Goal: Task Accomplishment & Management: Manage account settings

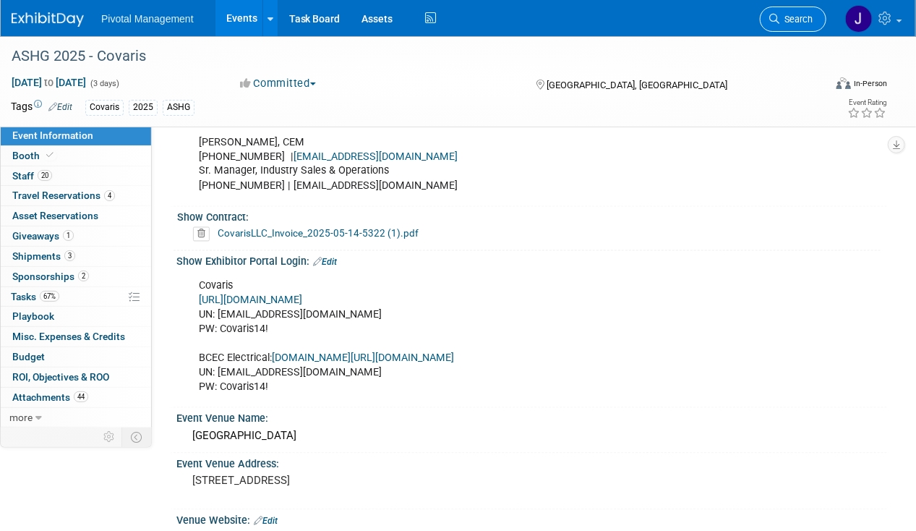
click at [786, 17] on span "Search" at bounding box center [796, 19] width 33 height 11
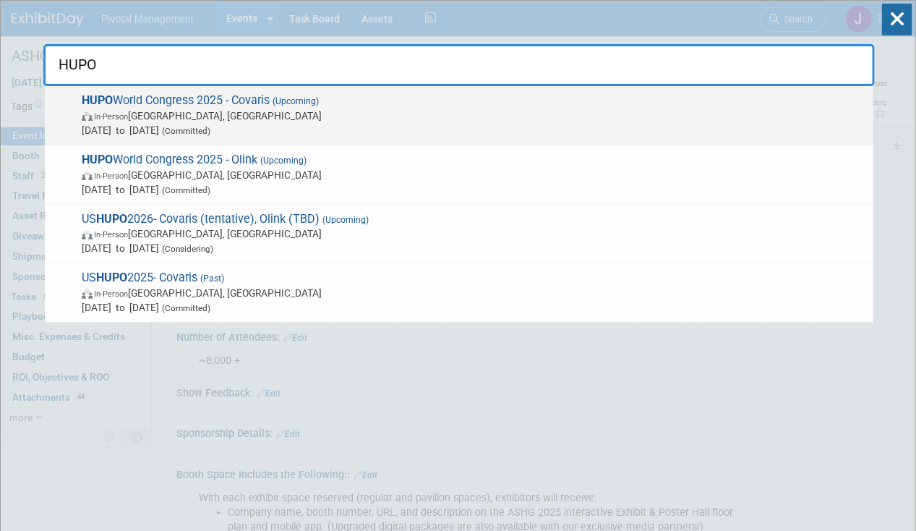
type input "HUPO"
click at [395, 118] on span "In-Person [GEOGRAPHIC_DATA], [GEOGRAPHIC_DATA]" at bounding box center [474, 115] width 785 height 14
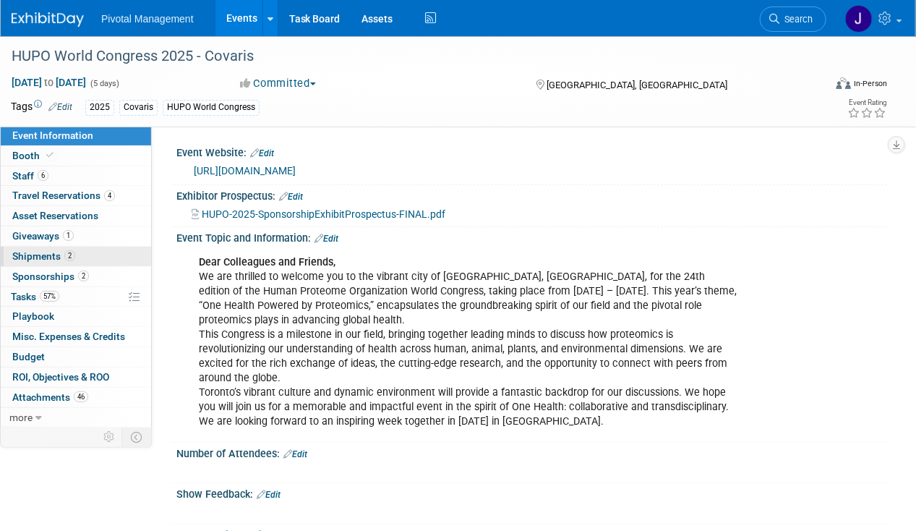
click at [48, 247] on link "2 Shipments 2" at bounding box center [76, 257] width 150 height 20
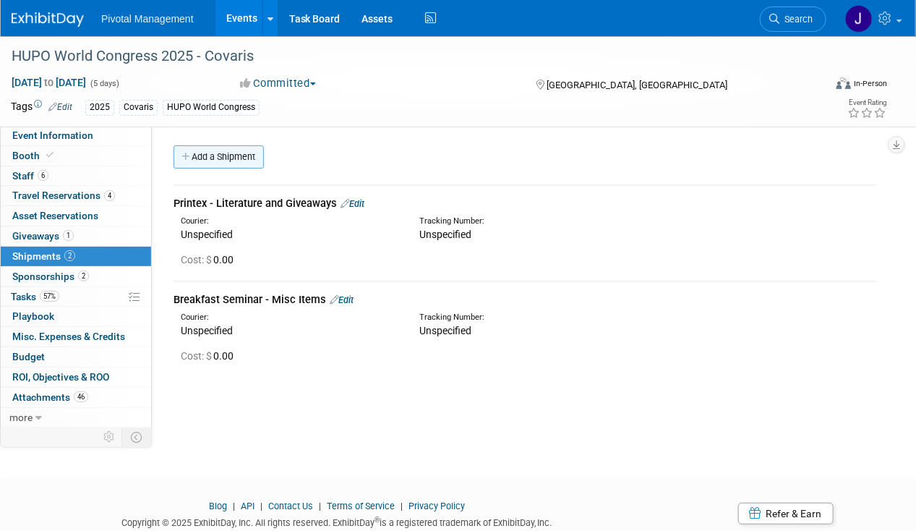
click at [193, 162] on link "Add a Shipment" at bounding box center [219, 156] width 90 height 23
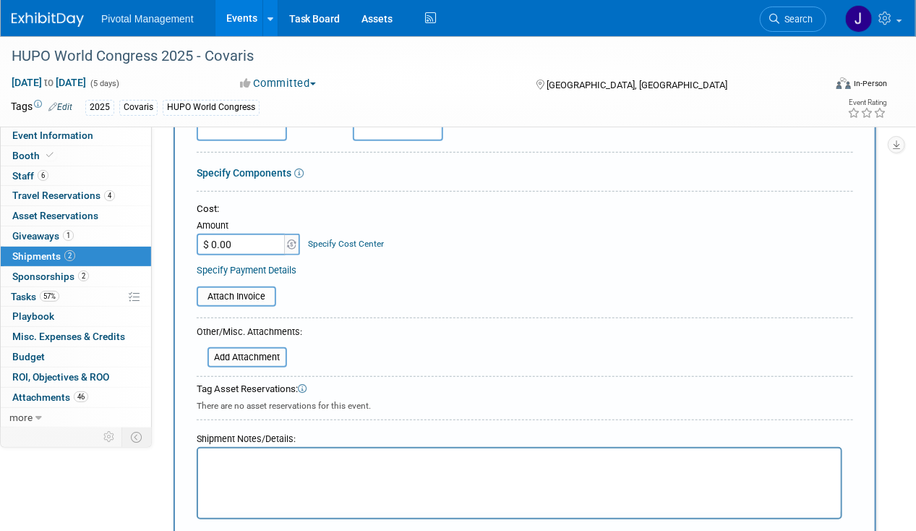
scroll to position [255, 0]
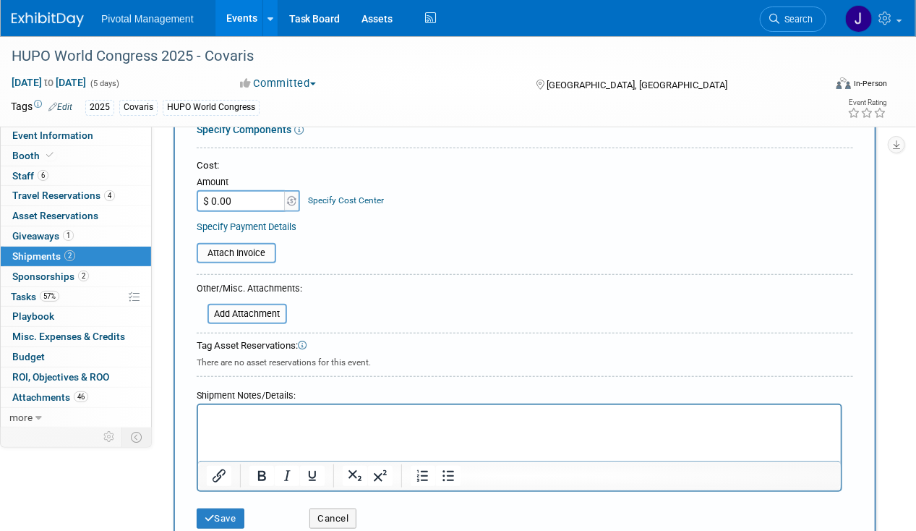
type input "Inbound Shipment - ExhibitSense to HUPO WC ADV W/H"
click at [241, 425] on html at bounding box center [518, 415] width 643 height 20
click at [231, 192] on input "$ 0.00" at bounding box center [242, 201] width 90 height 22
type input "$ 1,395.63"
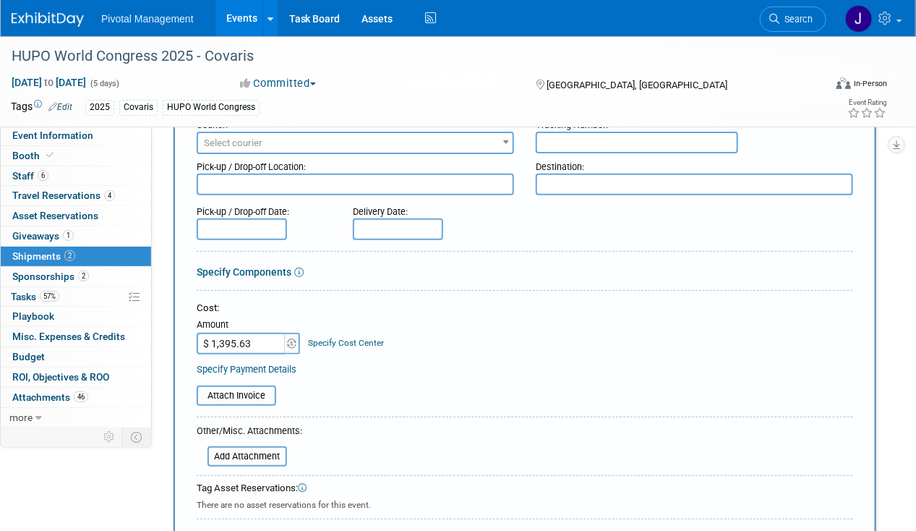
scroll to position [17, 0]
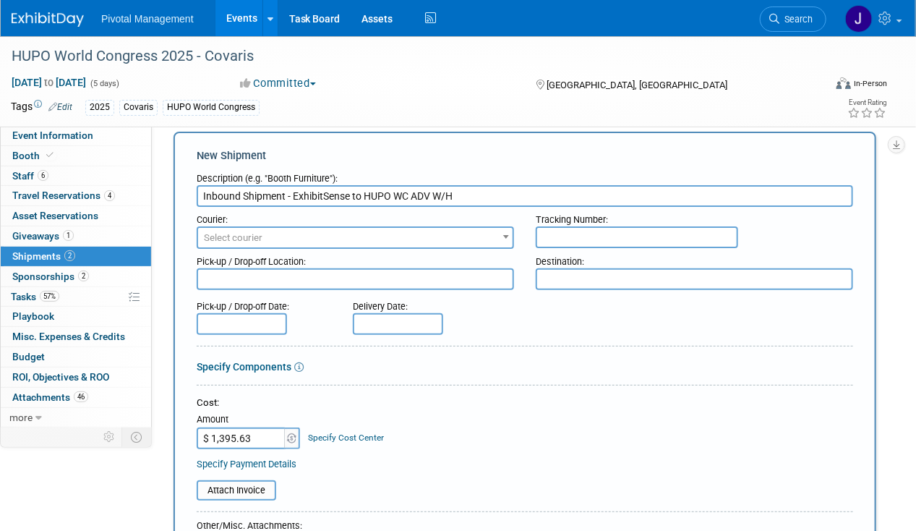
click at [208, 242] on span "Select courier" at bounding box center [233, 237] width 59 height 11
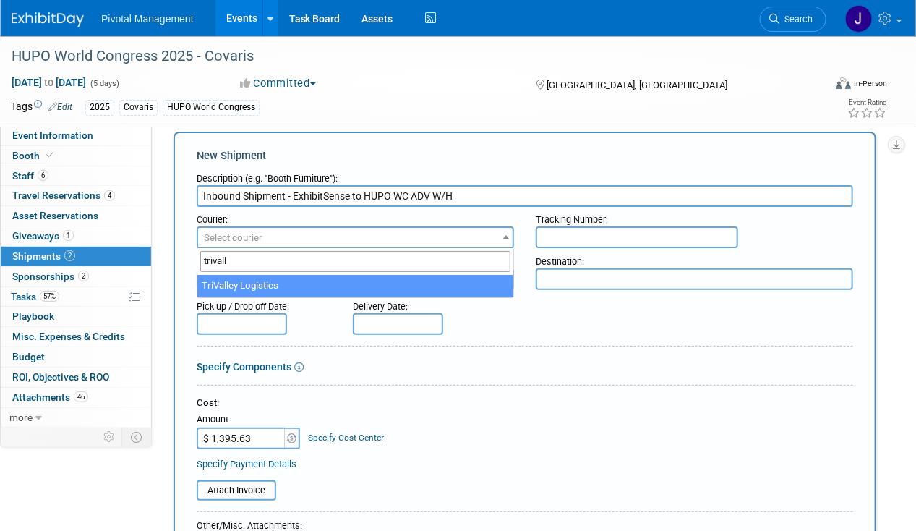
type input "trivall"
select select "576"
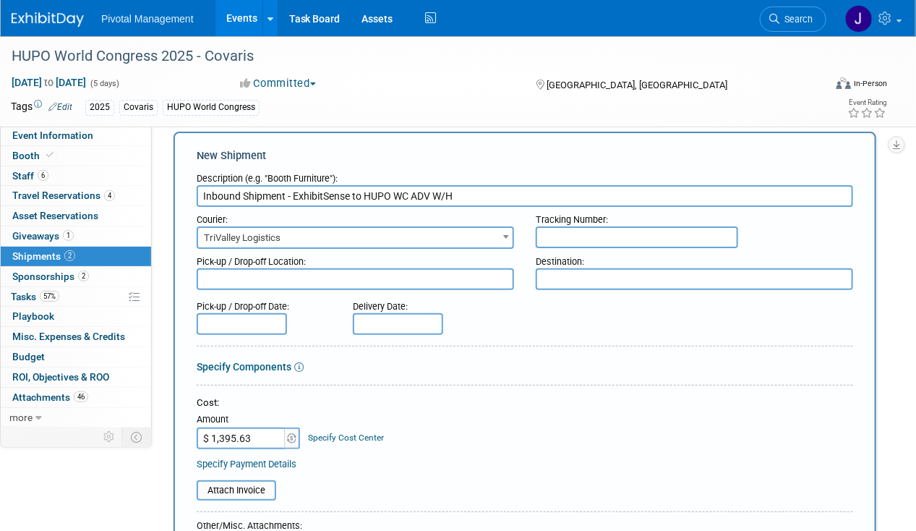
click at [280, 278] on textarea at bounding box center [356, 279] width 318 height 22
paste textarea "ExhibitSense 35 Lyman St. ATTN: Lisa Haddad / Covaris Northborough, MA 01532 Ce…"
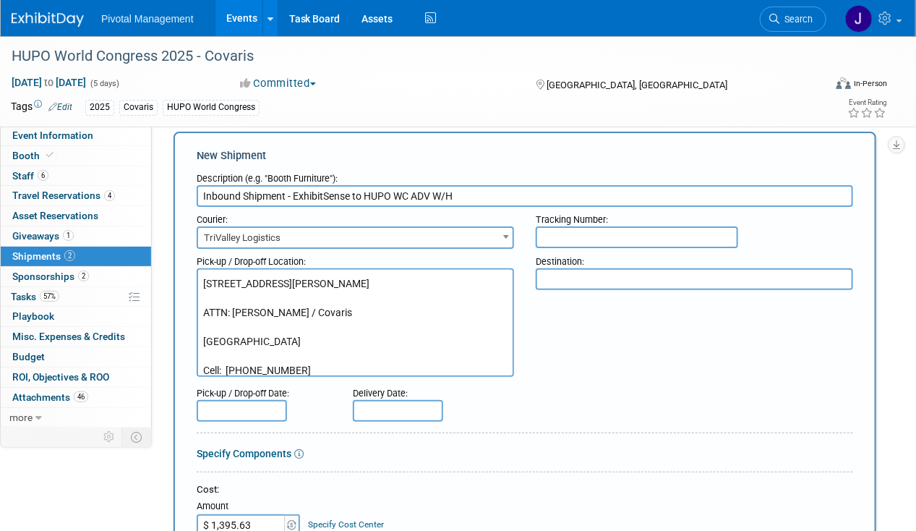
click at [220, 293] on textarea "ExhibitSense 35 Lyman St. ATTN: Lisa Haddad / Covaris Northborough, MA 01532 Ce…" at bounding box center [356, 322] width 318 height 108
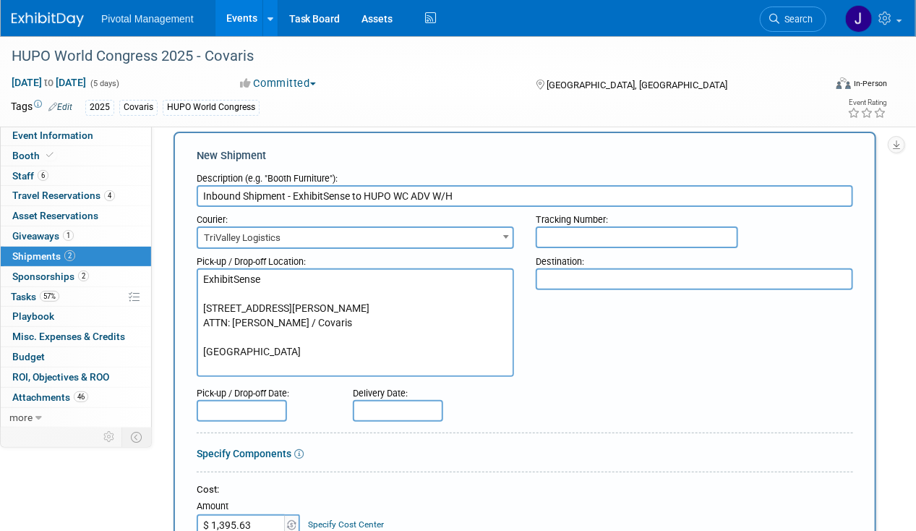
click at [220, 293] on textarea "ExhibitSense 35 Lyman St. ATTN: Lisa Haddad / Covaris Northborough, MA 01532 Ce…" at bounding box center [356, 322] width 318 height 108
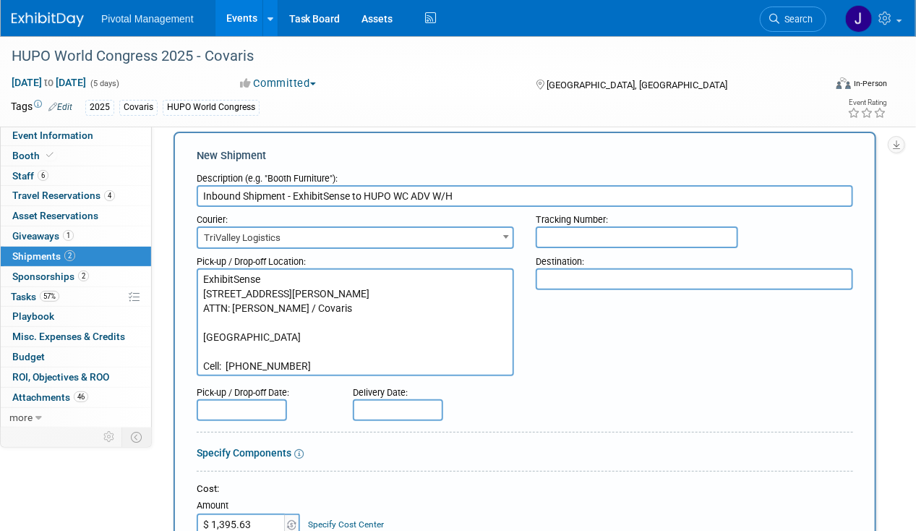
click at [225, 321] on textarea "ExhibitSense 35 Lyman St. ATTN: Lisa Haddad / Covaris Northborough, MA 01532 Ce…" at bounding box center [356, 322] width 318 height 108
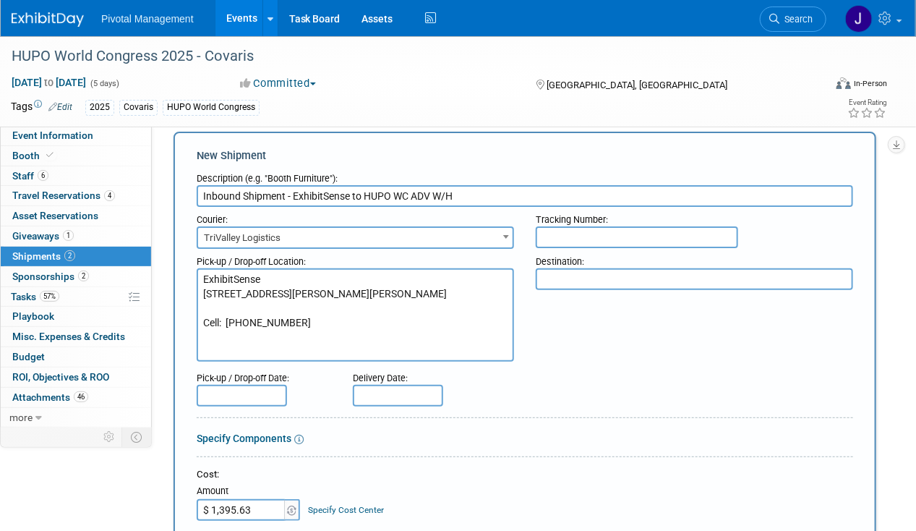
click at [215, 338] on textarea "ExhibitSense 35 Lyman St. ATTN: Lisa Haddad / Covaris Northborough, MA 01532 Ce…" at bounding box center [356, 314] width 318 height 93
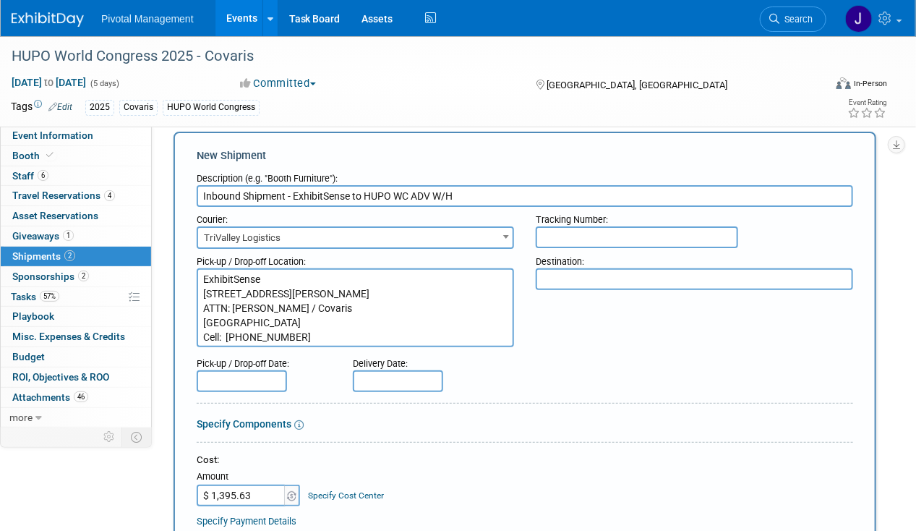
type textarea "ExhibitSense 35 Lyman St. ATTN: Lisa Haddad / Covaris Northborough, MA 01532 Ce…"
click at [603, 286] on textarea at bounding box center [695, 279] width 318 height 22
paste textarea "Robinson Show Services 2066 Concession Road #3, Palgrave ON, L0N 1P0. 905-417-7…"
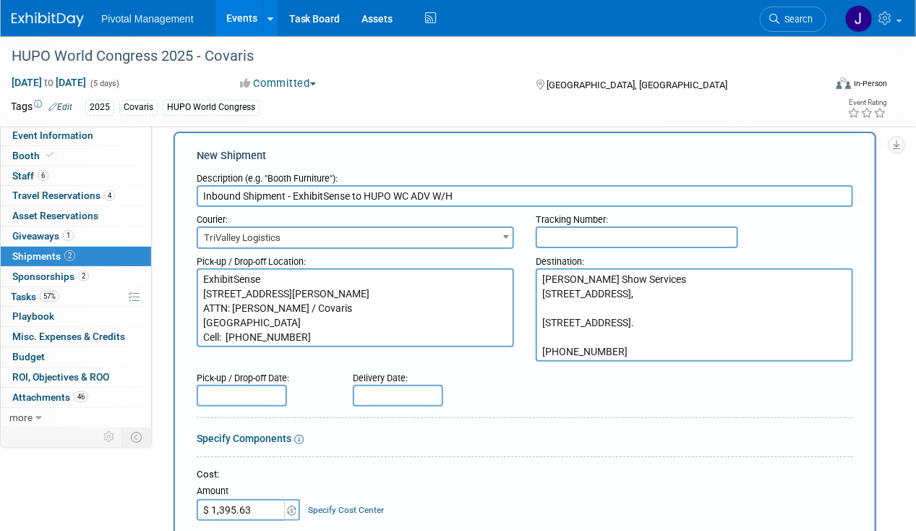
click at [591, 307] on textarea "Robinson Show Services 2066 Concession Road #3, Palgrave ON, L0N 1P0. 905-417-7…" at bounding box center [695, 314] width 318 height 93
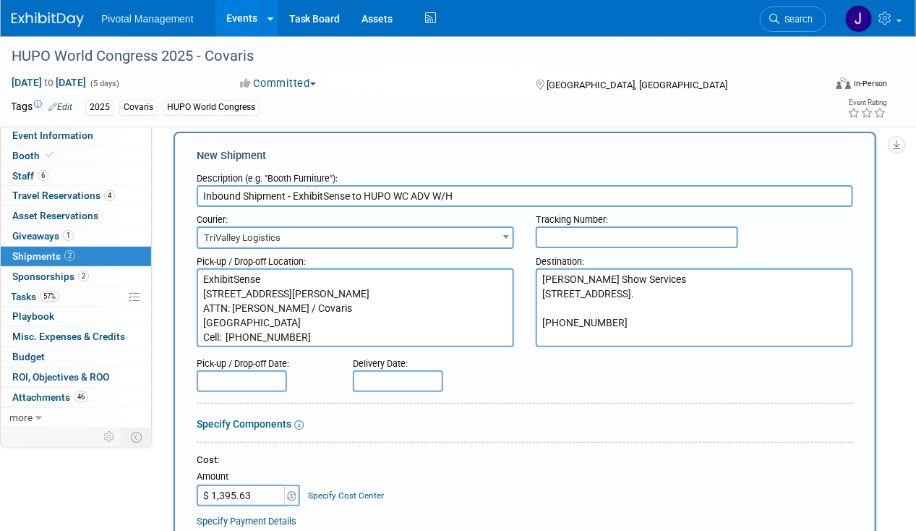
click at [570, 322] on textarea "Robinson Show Services 2066 Concession Road #3, Palgrave ON, L0N 1P0. 905-417-7…" at bounding box center [695, 307] width 318 height 79
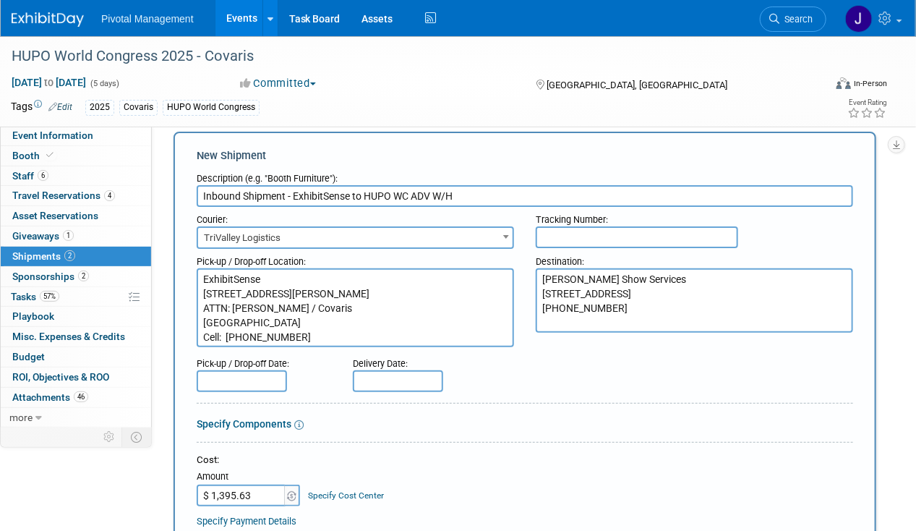
type textarea "Robinson Show Services 2066 Concession Road #3, Palgrave ON, L0N 1P0. 905-417-7…"
click at [209, 380] on input "text" at bounding box center [242, 381] width 90 height 22
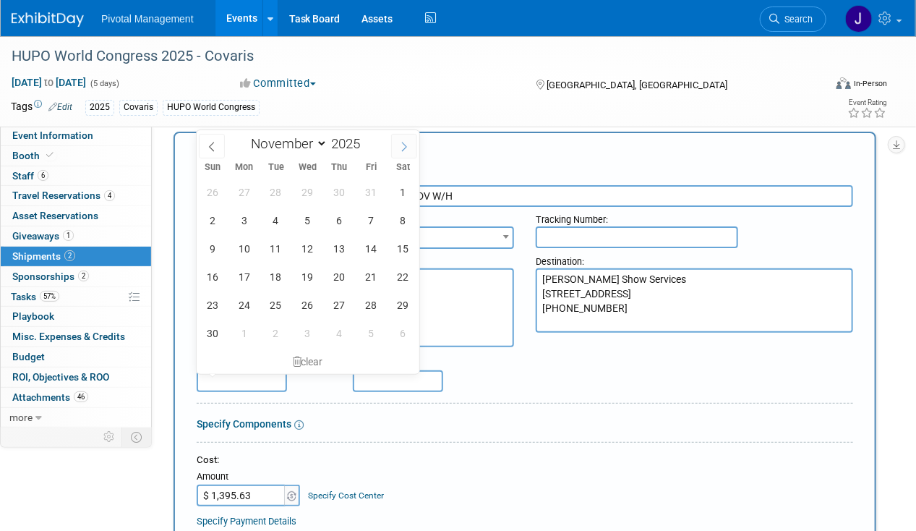
click at [414, 147] on span at bounding box center [404, 146] width 26 height 25
click at [218, 149] on span at bounding box center [212, 146] width 26 height 25
select select "9"
click at [370, 270] on span "24" at bounding box center [371, 277] width 28 height 28
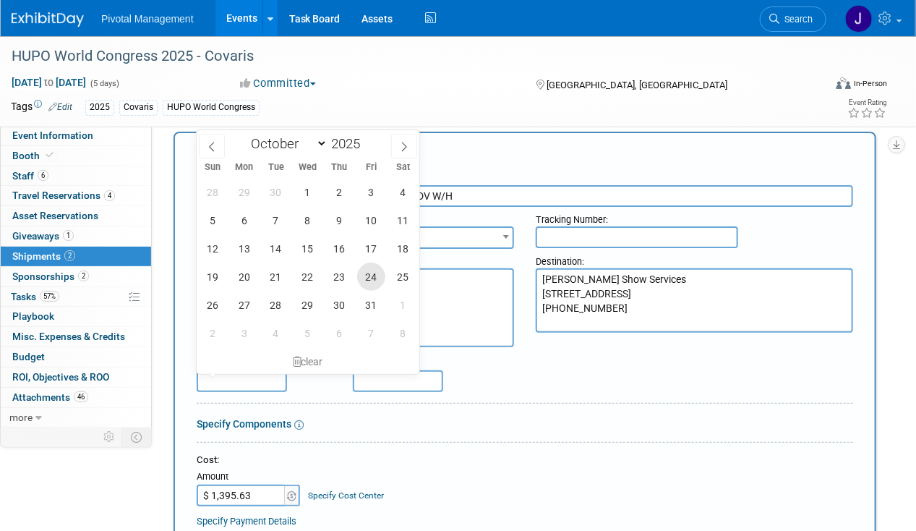
type input "Oct 24, 2025"
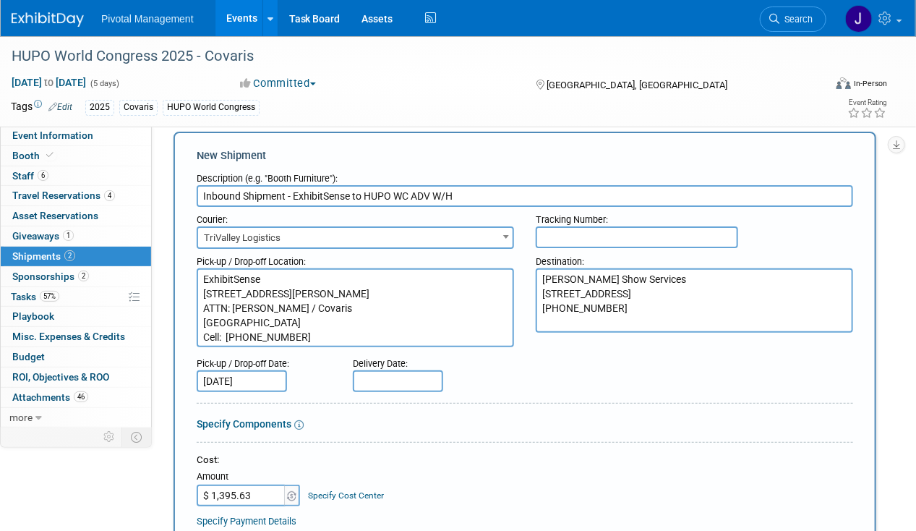
click at [380, 384] on input "text" at bounding box center [398, 381] width 90 height 22
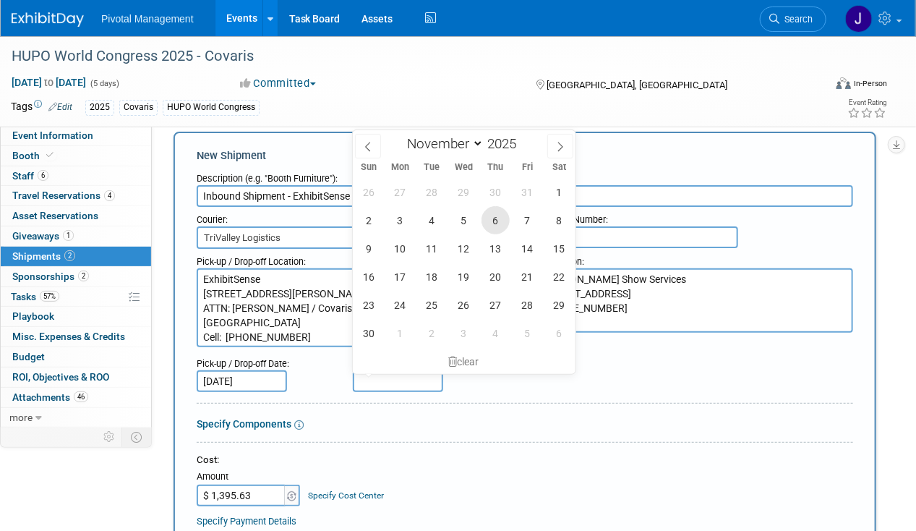
click at [489, 216] on span "6" at bounding box center [496, 220] width 28 height 28
type input "Nov 6, 2025"
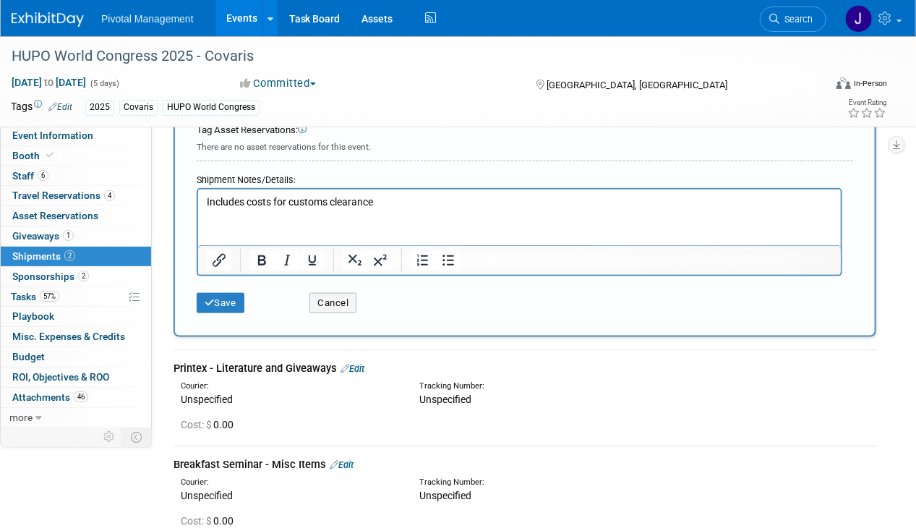
scroll to position [529, 0]
click at [237, 302] on button "Save" at bounding box center [221, 302] width 48 height 20
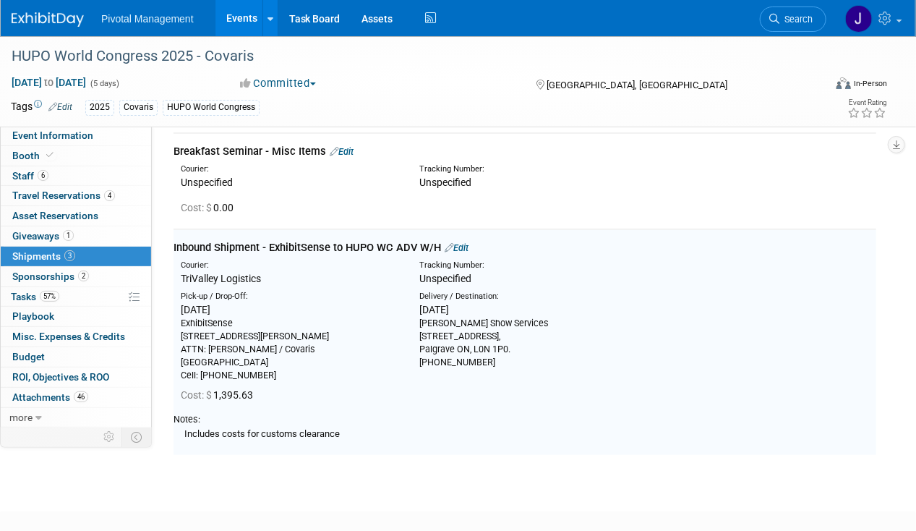
scroll to position [229, 0]
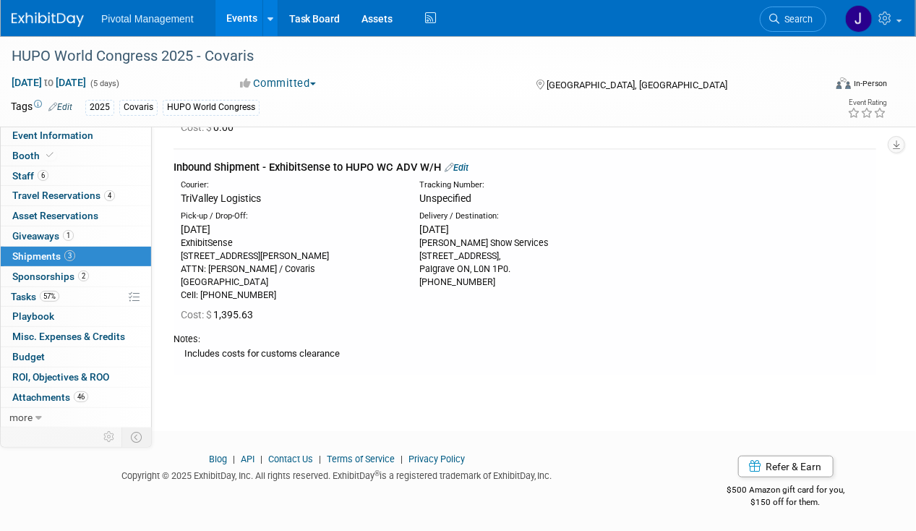
click at [462, 164] on link "Edit" at bounding box center [457, 167] width 24 height 11
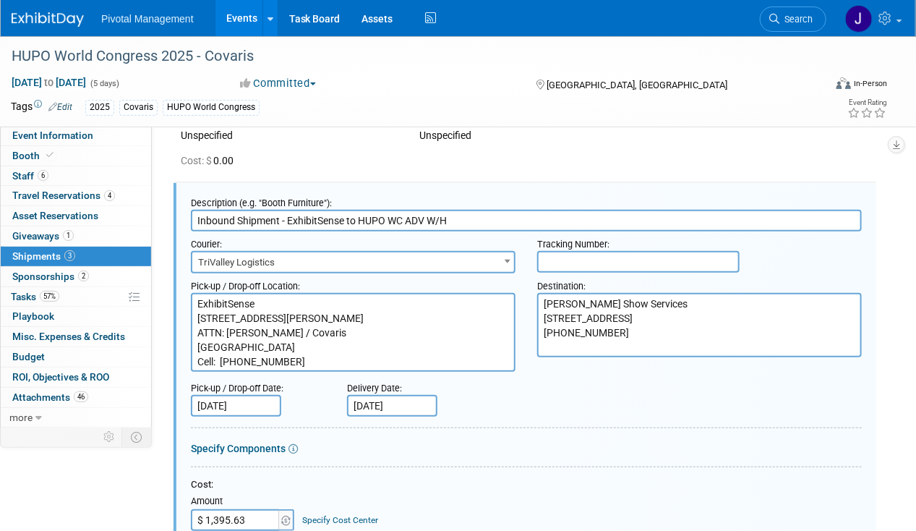
scroll to position [634, 0]
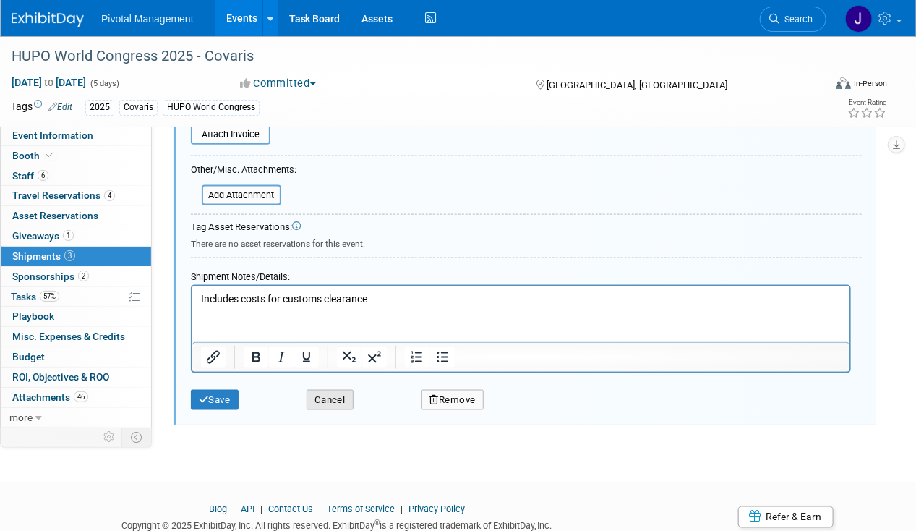
click at [324, 391] on button "Cancel" at bounding box center [330, 400] width 47 height 20
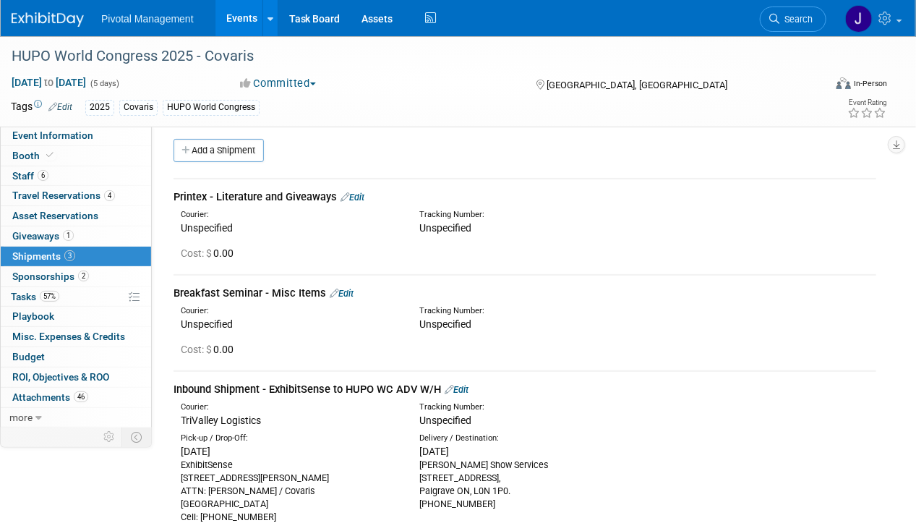
scroll to position [0, 0]
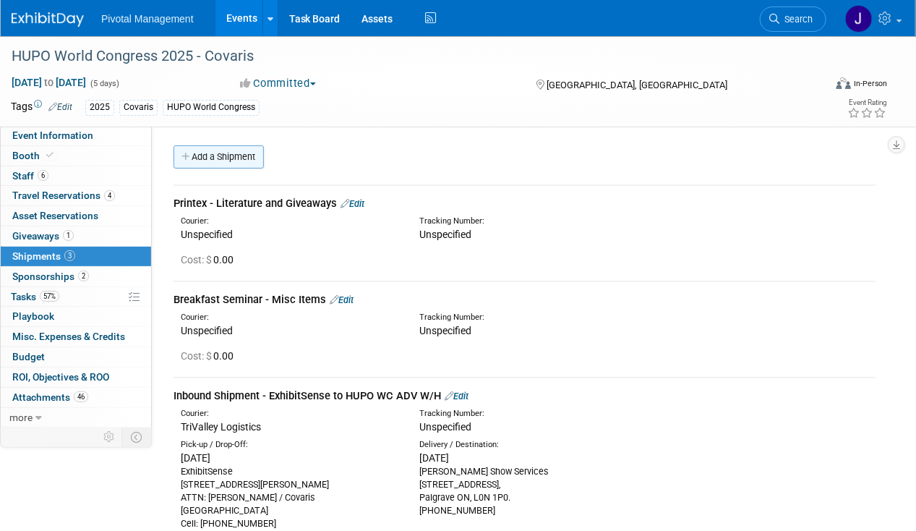
click at [236, 161] on link "Add a Shipment" at bounding box center [219, 156] width 90 height 23
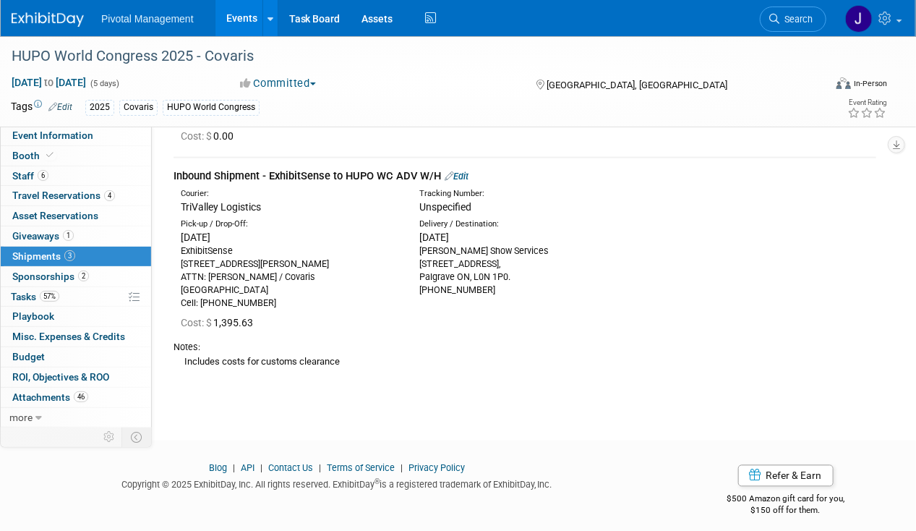
scroll to position [859, 0]
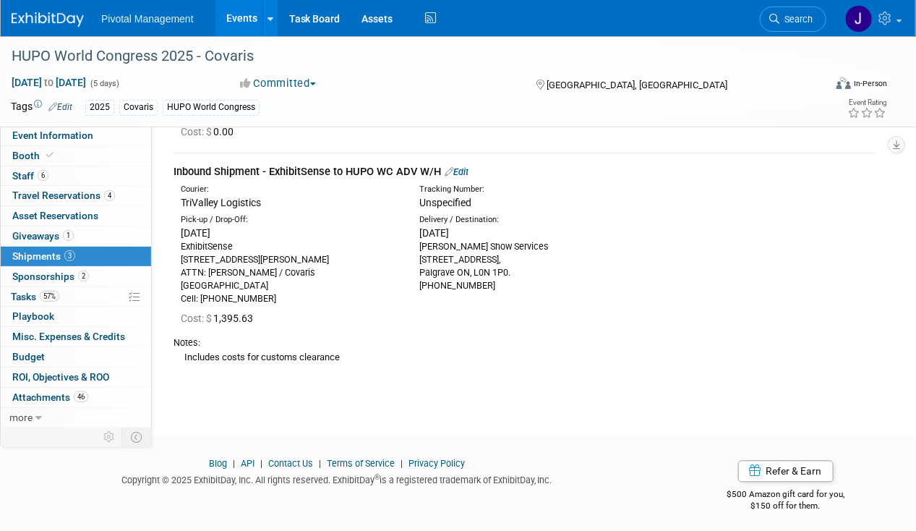
click at [248, 164] on div "Inbound Shipment - ExhibitSense to HUPO WC ADV W/H Edit" at bounding box center [525, 171] width 703 height 15
drag, startPoint x: 443, startPoint y: 162, endPoint x: 166, endPoint y: 161, distance: 276.3
click at [166, 161] on div "Printex - Literature and Giveaways Edit Courier: Unspecified" at bounding box center [525, 164] width 725 height 433
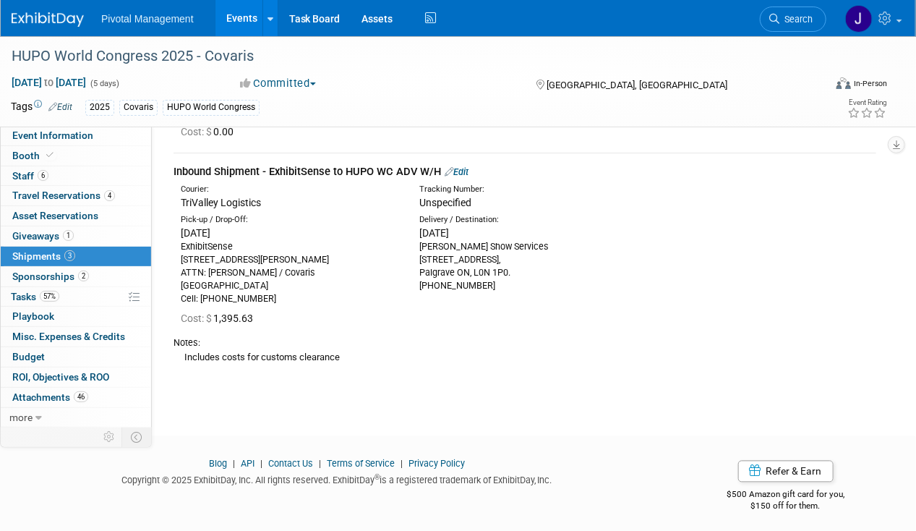
copy div "Inbound Shipment - ExhibitSense to HUPO WC ADV W/H"
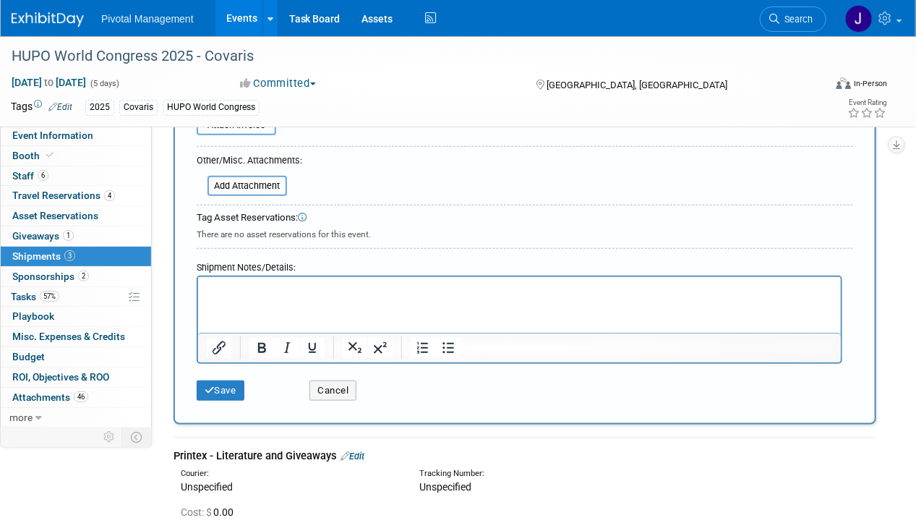
scroll to position [0, 0]
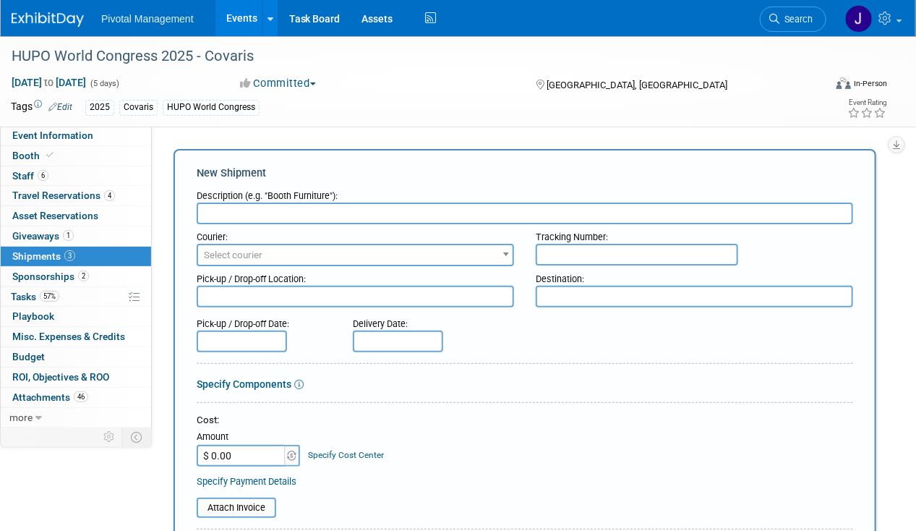
click at [323, 219] on input "text" at bounding box center [525, 214] width 657 height 22
paste input "Inbound Shipment - ExhibitSense to HUPO WC ADV W/H"
drag, startPoint x: 241, startPoint y: 213, endPoint x: 157, endPoint y: 208, distance: 84.1
click at [155, 205] on div "Event Website: Edit https://2025.hupo.org/ Exhibitor Prospectus: Edit HUPO-2025…" at bounding box center [520, 274] width 736 height 297
drag, startPoint x: 480, startPoint y: 213, endPoint x: 301, endPoint y: 203, distance: 179.7
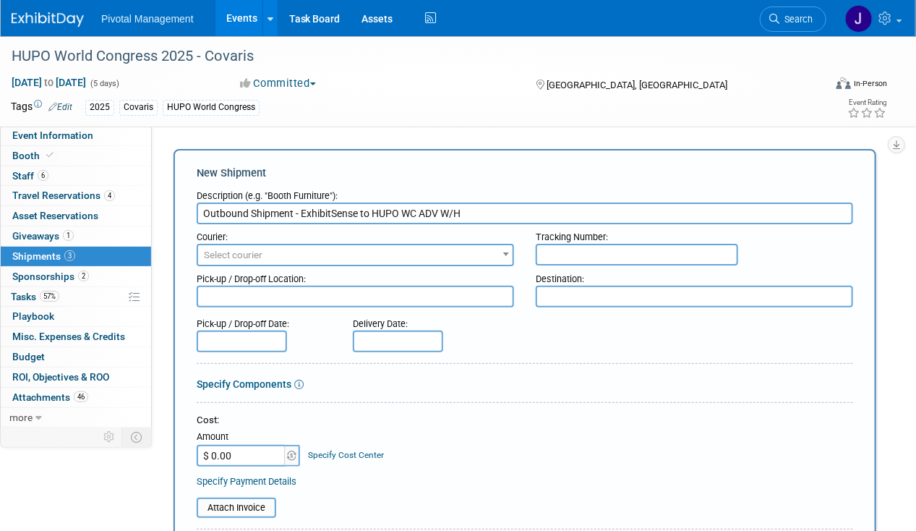
click at [301, 203] on input "Outbound Shipment - ExhibitSense to HUPO WC ADV W/H" at bounding box center [525, 214] width 657 height 22
type input "Outbound Shipment - HUPO WC Showsite return to ExhibitSense"
click at [556, 289] on textarea at bounding box center [695, 297] width 318 height 22
paste textarea "ExhibitSense 35 Lyman St. ATTN: Lisa Haddad / Covaris Northborough, MA 01532 Ce…"
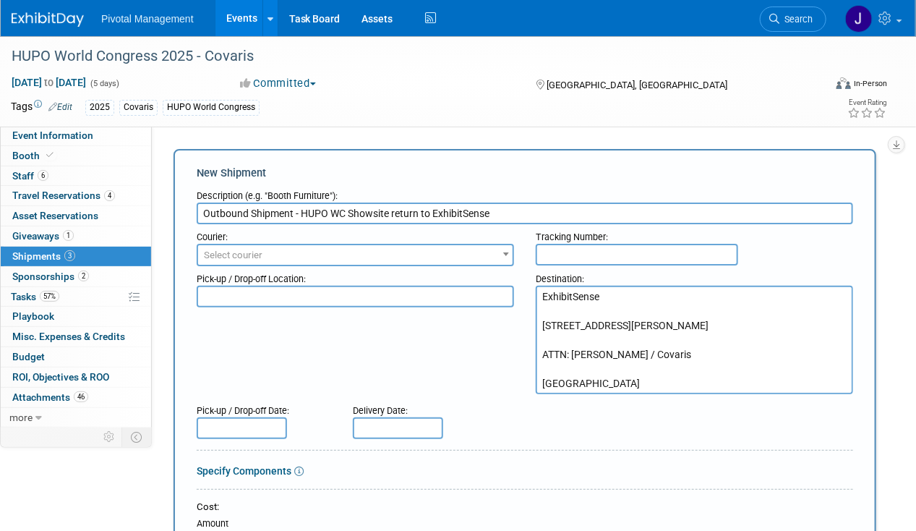
scroll to position [25, 0]
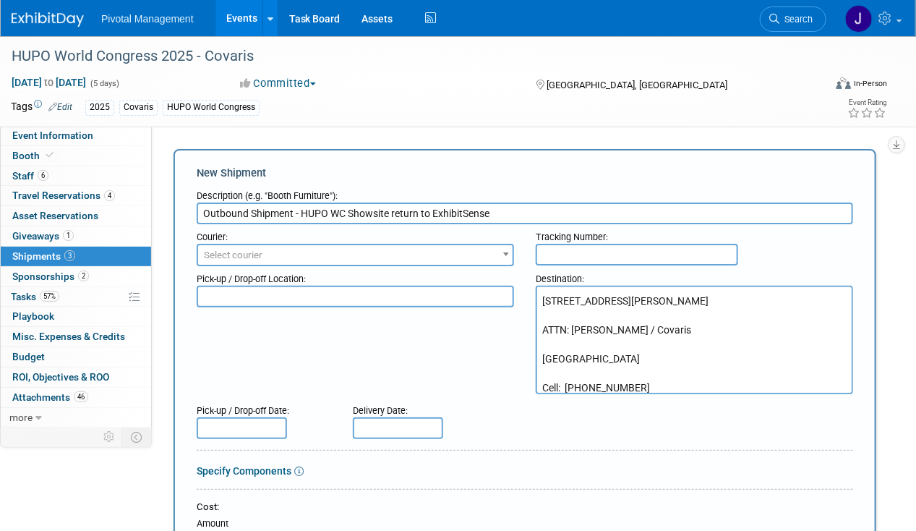
click at [566, 301] on textarea "ExhibitSense 35 Lyman St. ATTN: Lisa Haddad / Covaris Northborough, MA 01532 Ce…" at bounding box center [695, 340] width 318 height 108
click at [554, 313] on textarea "ExhibitSense 35 Lyman St. ATTN: Lisa Haddad / Covaris Northborough, MA 01532 Ce…" at bounding box center [695, 340] width 318 height 108
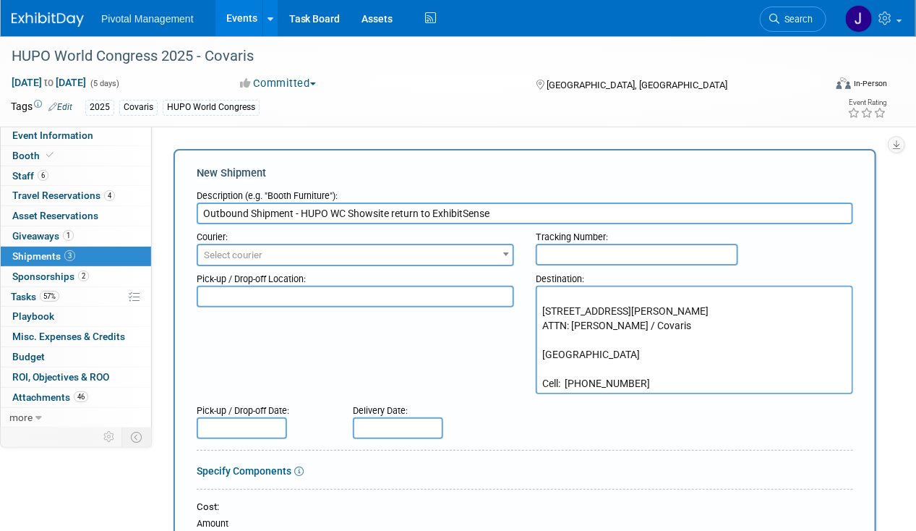
scroll to position [10, 0]
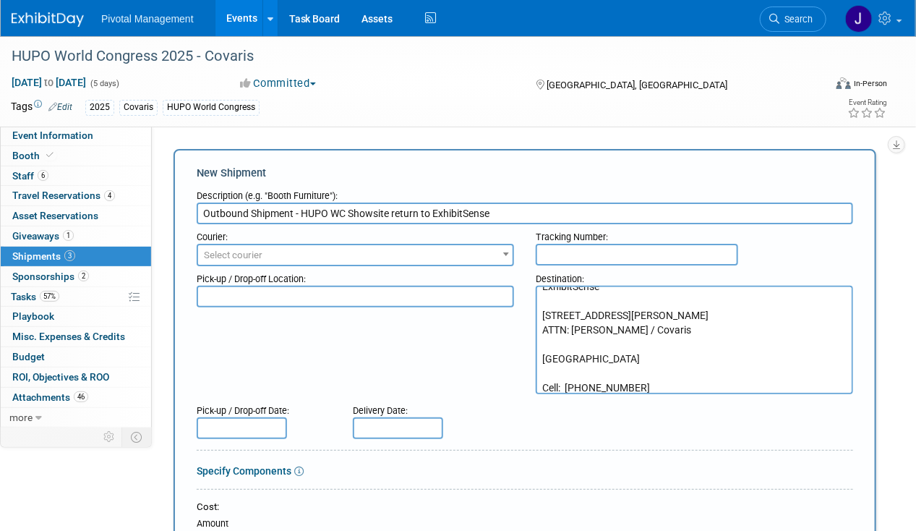
click at [555, 306] on textarea "ExhibitSense 35 Lyman St. ATTN: Lisa Haddad / Covaris Northborough, MA 01532 Ce…" at bounding box center [695, 340] width 318 height 108
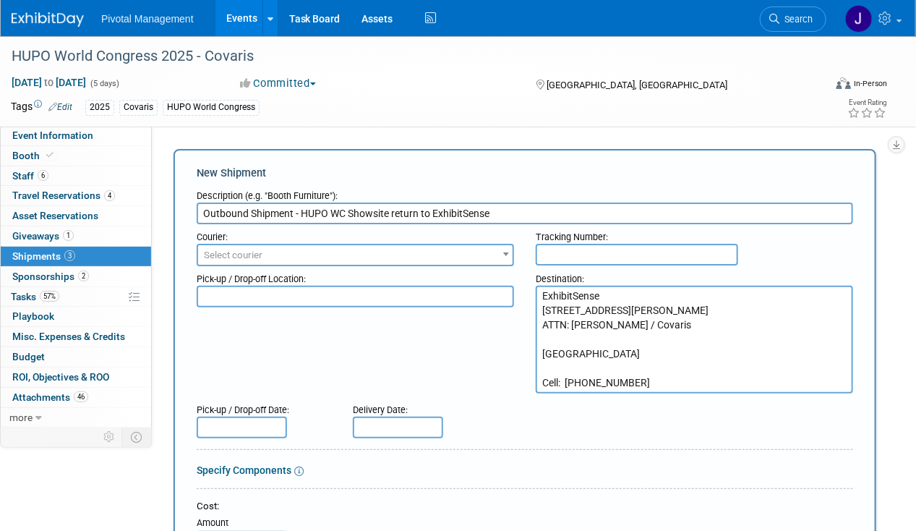
scroll to position [0, 0]
click at [558, 323] on textarea "ExhibitSense 35 Lyman St. ATTN: Lisa Haddad / Covaris Northborough, MA 01532 Ce…" at bounding box center [695, 340] width 318 height 108
click at [554, 350] on textarea "ExhibitSense 35 Lyman St. ATTN: Lisa Haddad / Covaris Northborough, MA 01532 Ce…" at bounding box center [695, 340] width 318 height 108
click at [554, 340] on textarea "ExhibitSense 35 Lyman St. ATTN: Lisa Haddad / Covaris Northborough, MA 01532 Ce…" at bounding box center [695, 340] width 318 height 108
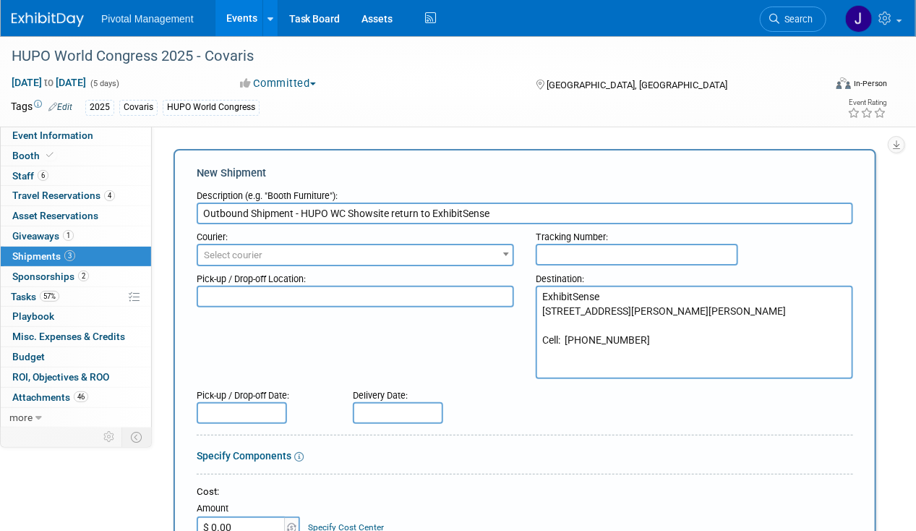
click at [560, 358] on textarea "ExhibitSense 35 Lyman St. ATTN: Lisa Haddad / Covaris Northborough, MA 01532 Ce…" at bounding box center [695, 332] width 318 height 93
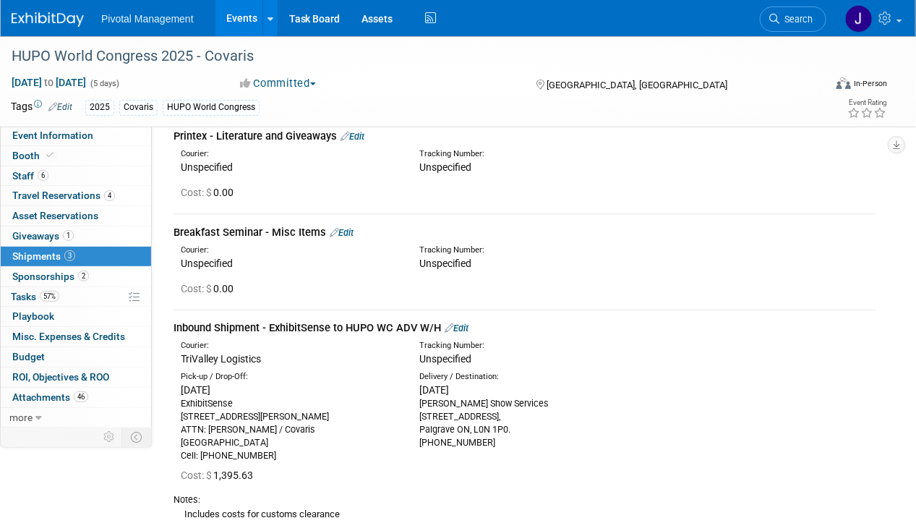
scroll to position [805, 0]
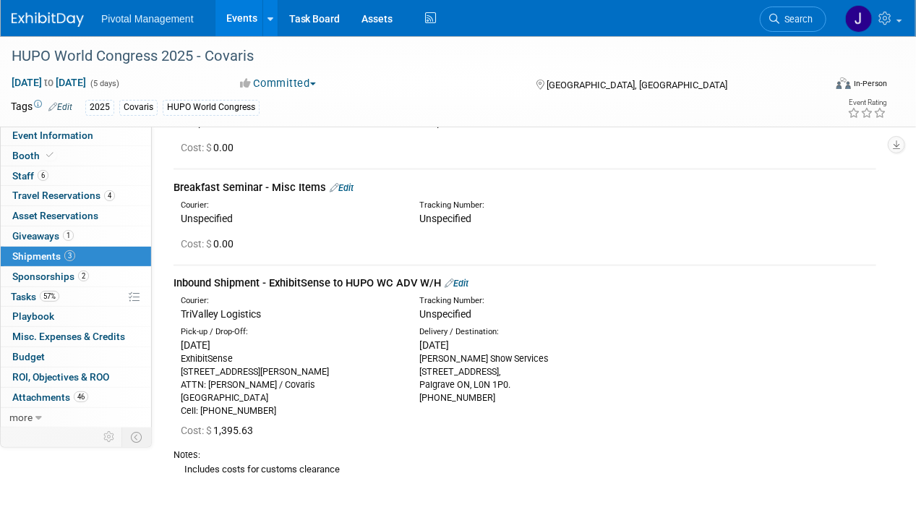
type textarea "ExhibitSense 35 Lyman St. ATTN: Lisa Haddad / Covaris Northborough, MA 01532 Ce…"
drag, startPoint x: 252, startPoint y: 425, endPoint x: 217, endPoint y: 422, distance: 35.5
click at [217, 425] on span "Cost: $ 1,395.63" at bounding box center [220, 431] width 78 height 12
copy span "1,395.63"
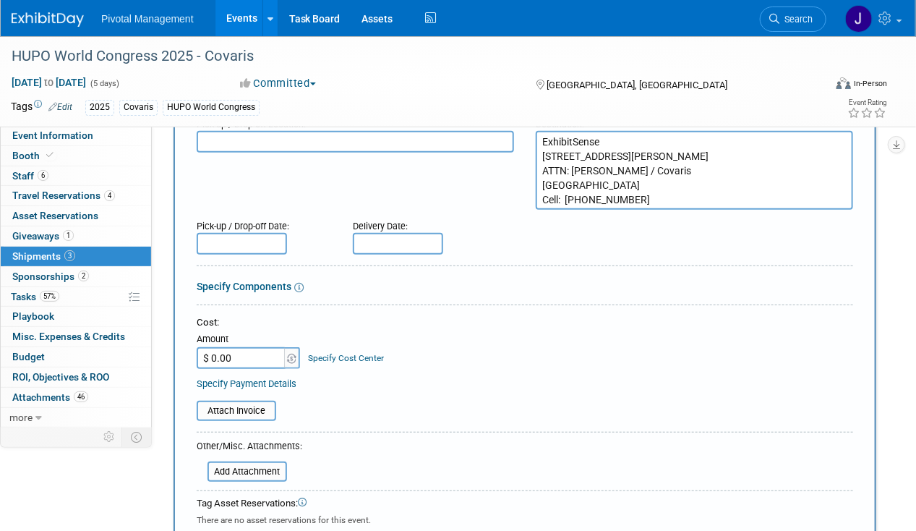
scroll to position [154, 0]
click at [229, 354] on input "$ 0.00" at bounding box center [242, 359] width 90 height 22
paste input "1,395.63"
type input "$ 1,395.63"
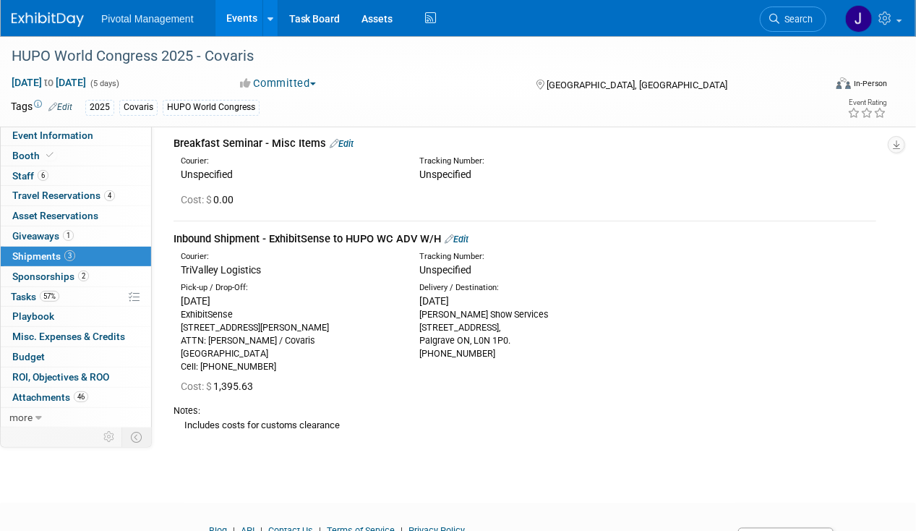
scroll to position [853, 0]
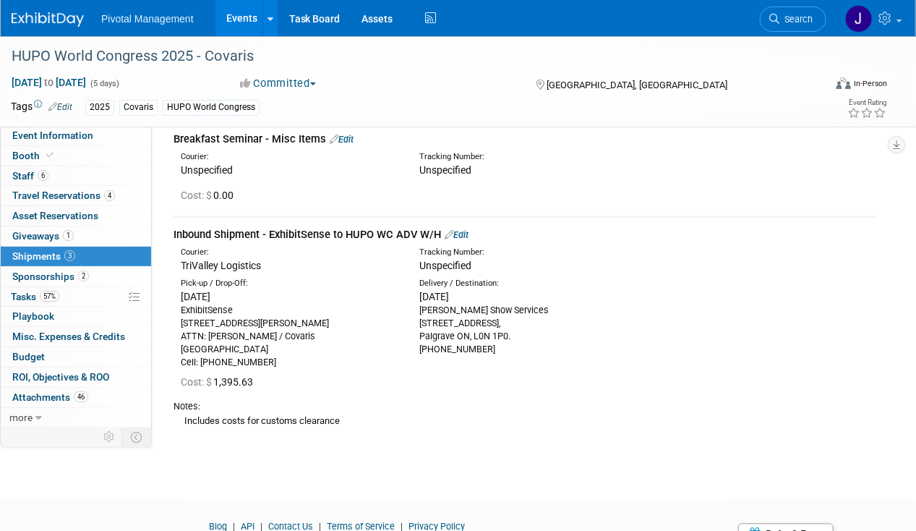
click at [290, 414] on div "Includes costs for customs clearance" at bounding box center [525, 421] width 703 height 15
click at [351, 417] on div "Includes costs for customs clearance" at bounding box center [525, 421] width 703 height 15
drag, startPoint x: 357, startPoint y: 412, endPoint x: 181, endPoint y: 410, distance: 176.5
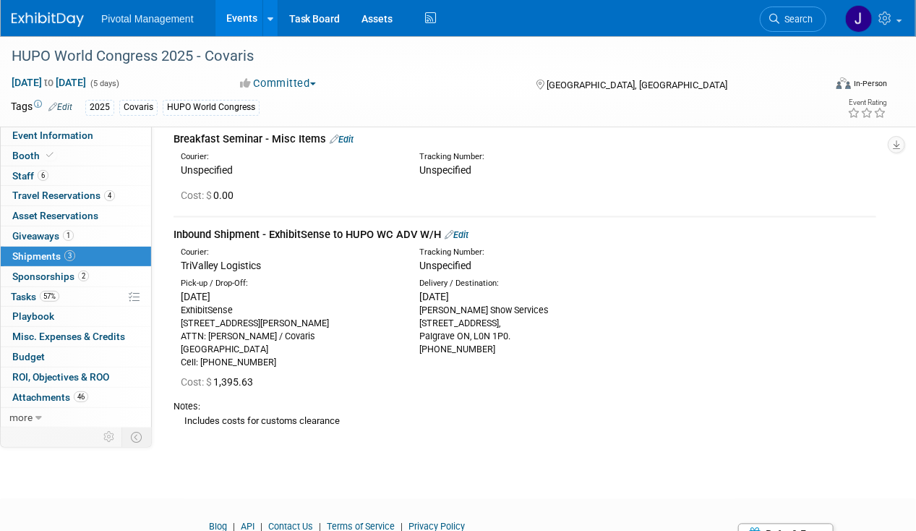
click at [181, 414] on div "Includes costs for customs clearance" at bounding box center [525, 421] width 703 height 15
copy div "Includes costs for customs clearance"
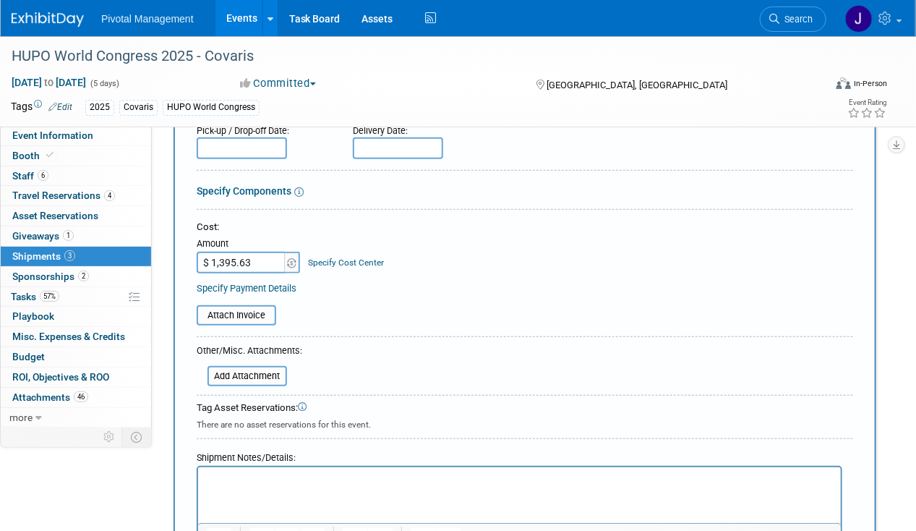
scroll to position [239, 0]
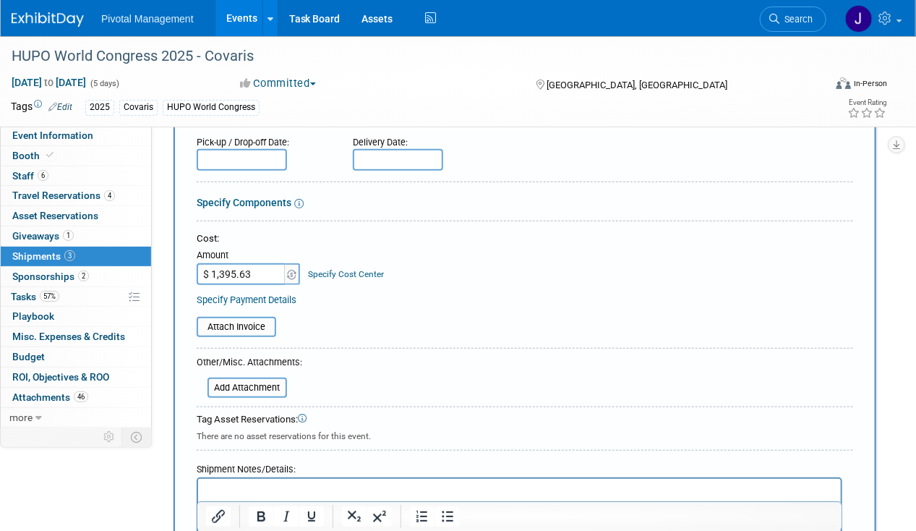
click at [244, 488] on p "Rich Text Area. Press ALT-0 for help." at bounding box center [519, 491] width 626 height 14
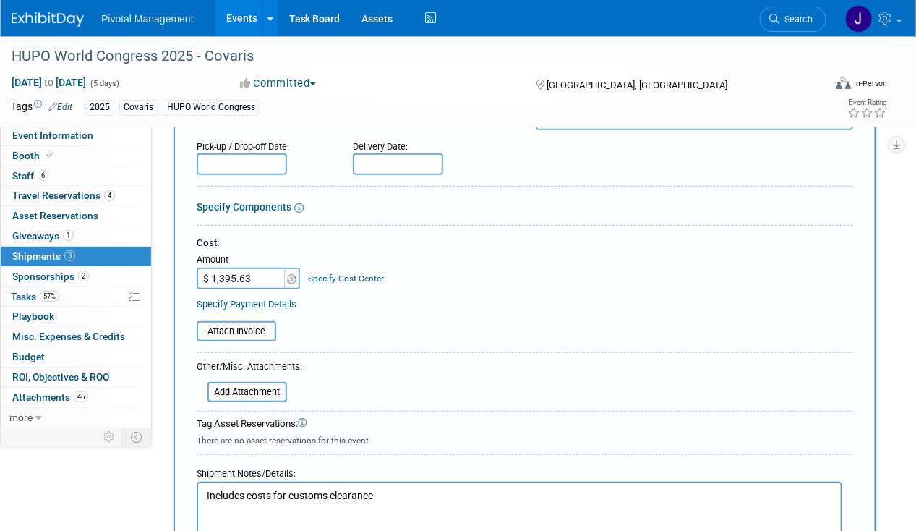
scroll to position [77, 0]
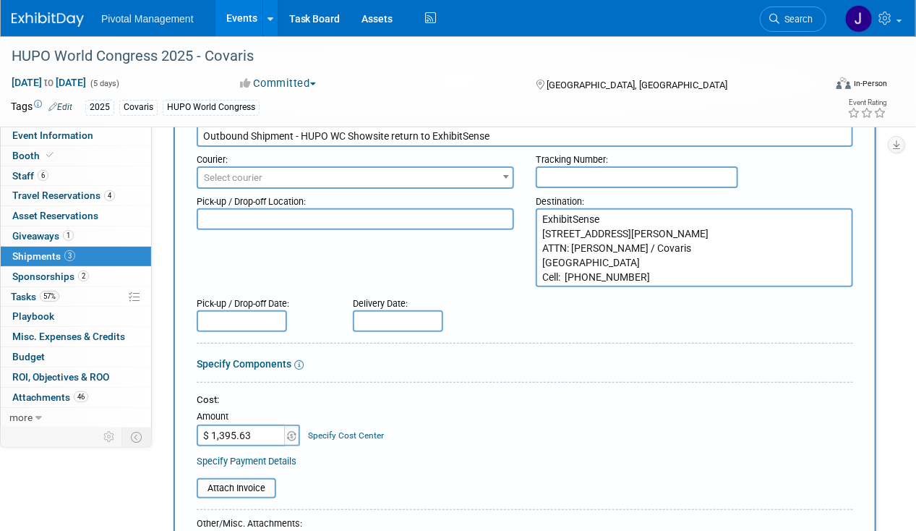
click at [221, 326] on input "text" at bounding box center [242, 321] width 90 height 22
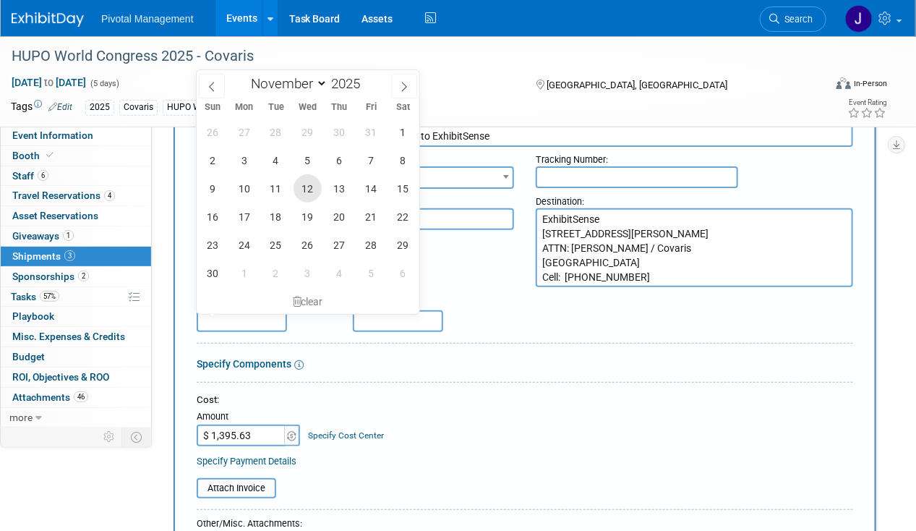
click at [307, 189] on span "12" at bounding box center [308, 188] width 28 height 28
type input "Nov 12, 2025"
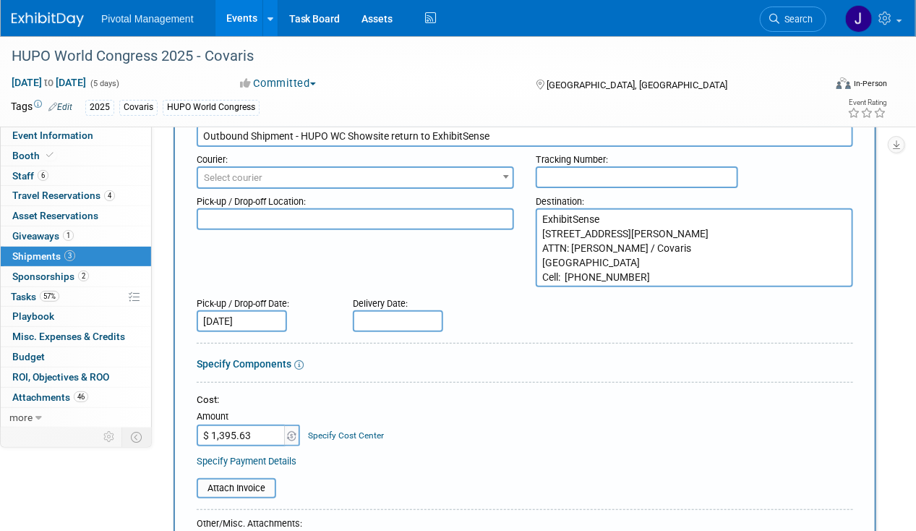
click at [467, 388] on form "Description (e.g. "Booth Furniture"): Outbound Shipment - HUPO WC Showsite retu…" at bounding box center [525, 438] width 657 height 665
click at [250, 208] on textarea at bounding box center [356, 219] width 318 height 22
paste textarea "The Westin Harbour Castle - Metropolitan Ballroom 1 Harbour Square Toronto ON M…"
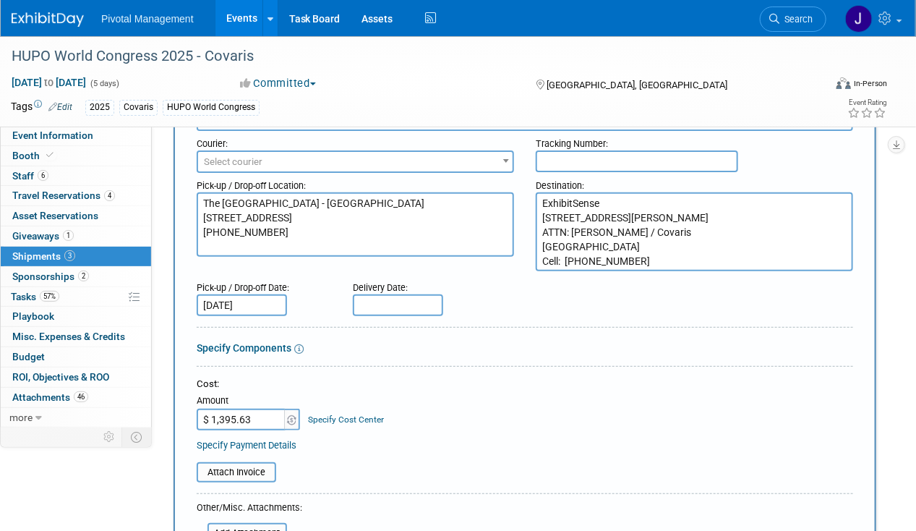
scroll to position [94, 0]
drag, startPoint x: 218, startPoint y: 245, endPoint x: 200, endPoint y: 241, distance: 18.6
click at [200, 241] on textarea "The Westin Harbour Castle - Metropolitan Ballroom 1 Harbour Square Toronto ON M…" at bounding box center [356, 224] width 318 height 64
click at [391, 240] on textarea "The Westin Harbour Castle - Metropolitan Ballroom 1 Harbour Square Toronto ON M…" at bounding box center [356, 224] width 318 height 64
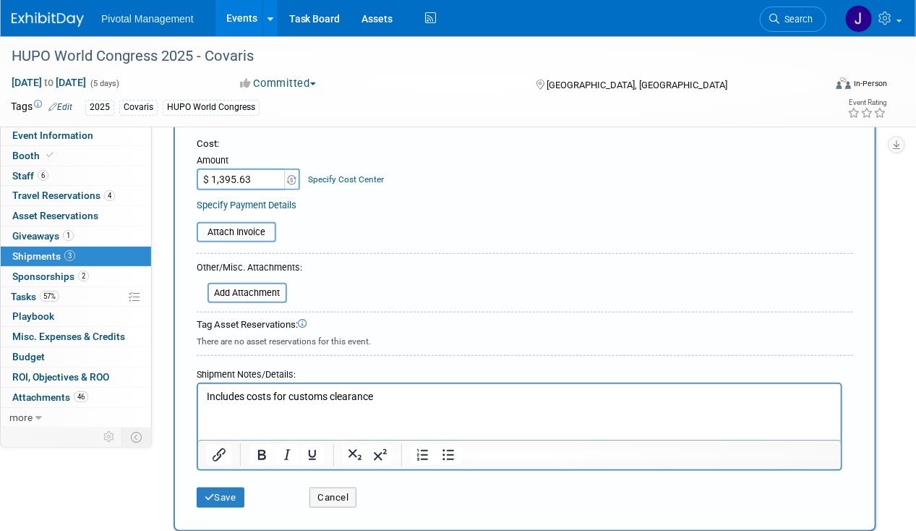
scroll to position [542, 0]
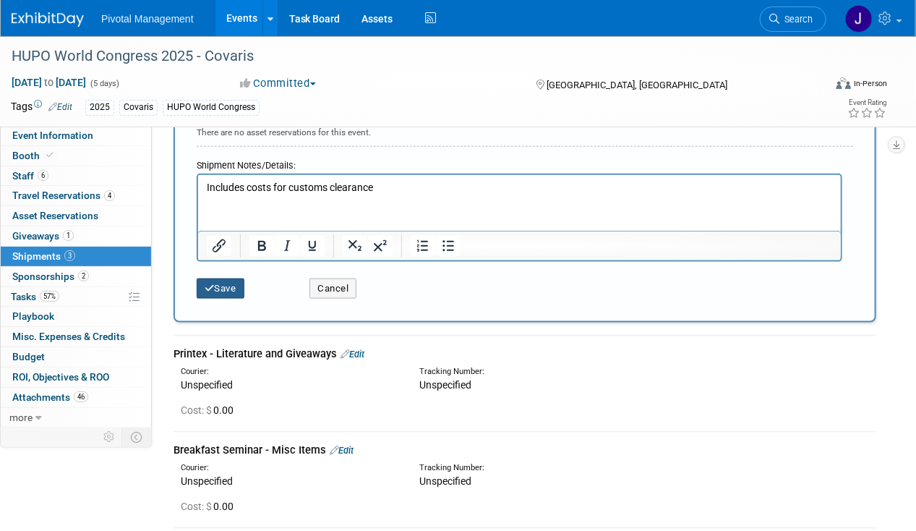
type textarea "The Westin Harbour Castle - Metropolitan Ballroom 1 Harbour Square Toronto ON M…"
click at [236, 290] on button "Save" at bounding box center [221, 288] width 48 height 20
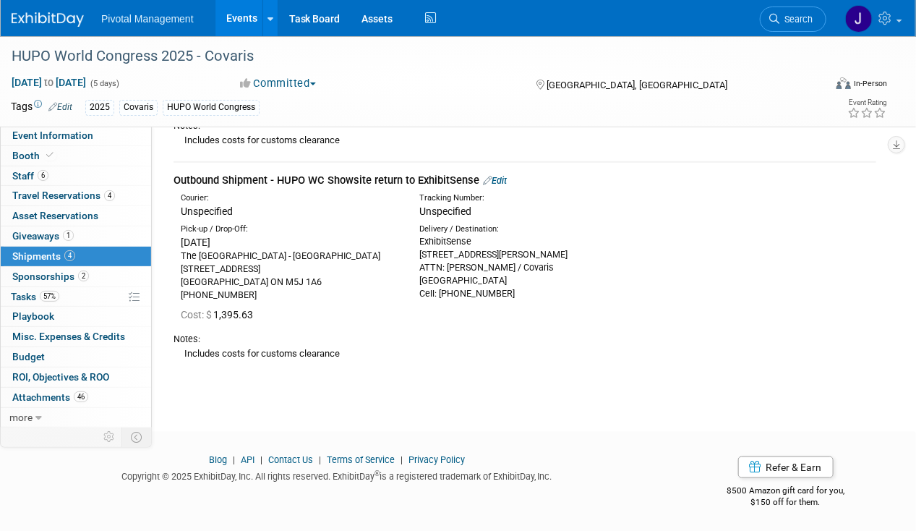
scroll to position [0, 0]
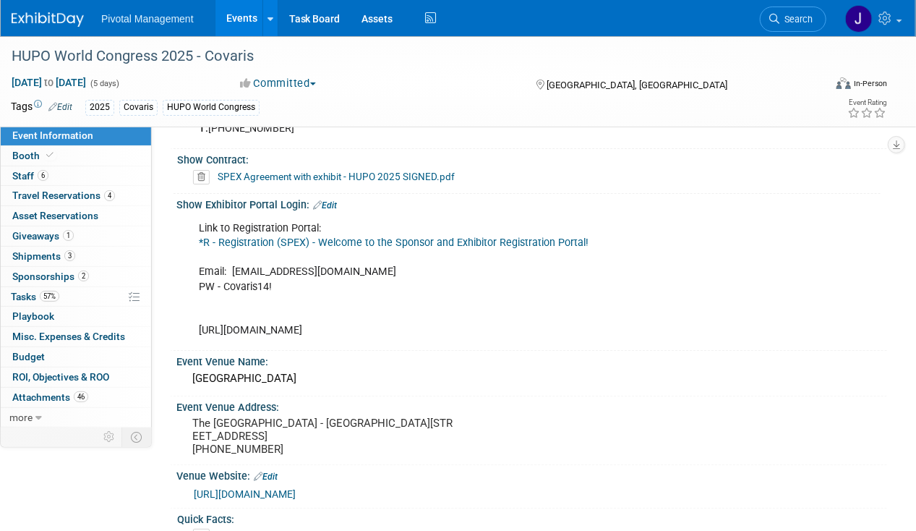
scroll to position [2168, 0]
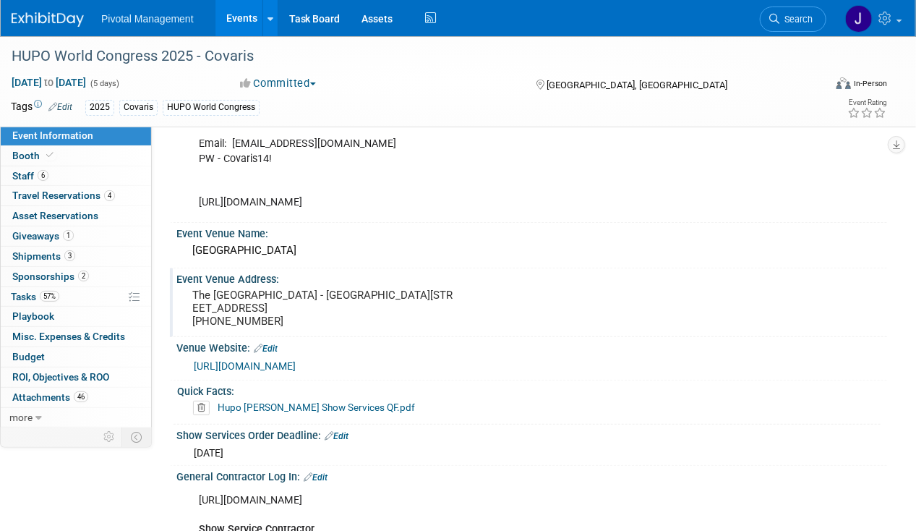
drag, startPoint x: 191, startPoint y: 269, endPoint x: 281, endPoint y: 314, distance: 100.9
click at [281, 314] on div "The Westin Harbour Castle - Metropolitan Ballroom 1 Harbour Square Toronto ON M…" at bounding box center [324, 308] width 275 height 46
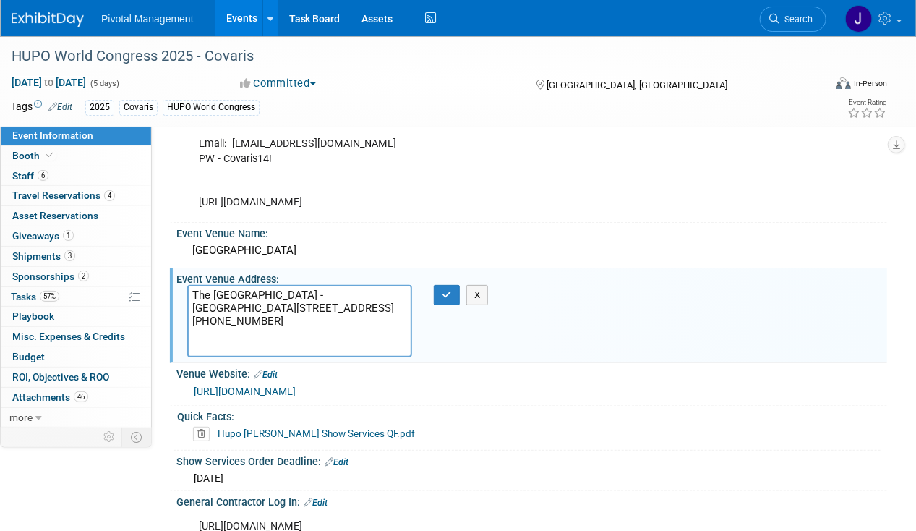
click at [286, 312] on textarea "The Westin Harbour Castle - Metropolitan Ballroom 1 Harbour Square Toronto ON M…" at bounding box center [299, 321] width 225 height 72
drag, startPoint x: 181, startPoint y: 286, endPoint x: 165, endPoint y: 256, distance: 34.3
